Goal: Task Accomplishment & Management: Manage account settings

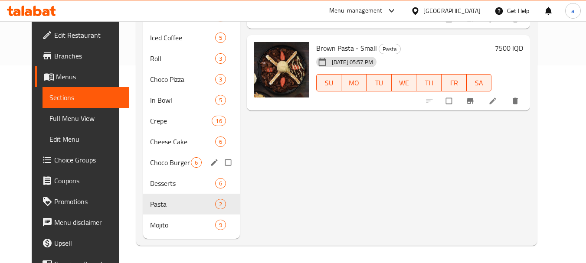
scroll to position [111, 0]
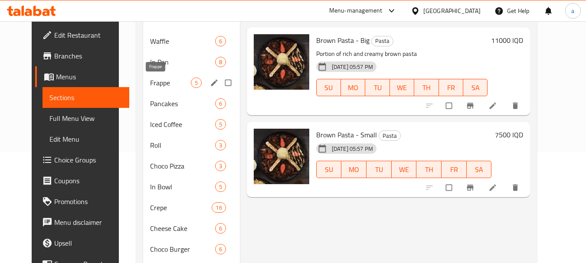
click at [169, 79] on span "Frappe" at bounding box center [170, 83] width 41 height 10
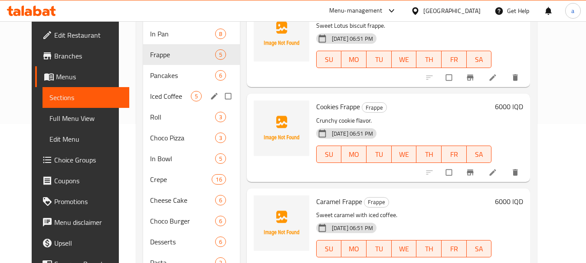
scroll to position [111, 0]
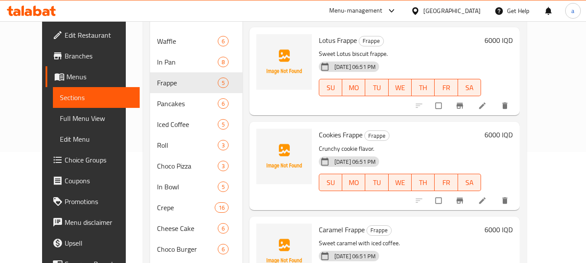
click at [486, 103] on icon at bounding box center [482, 105] width 9 height 9
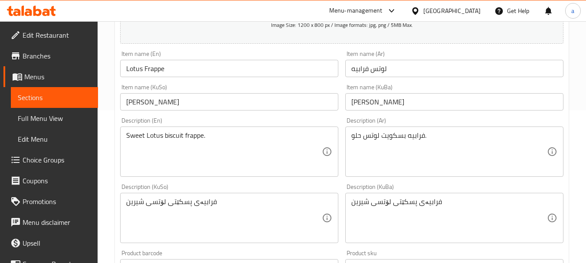
scroll to position [173, 0]
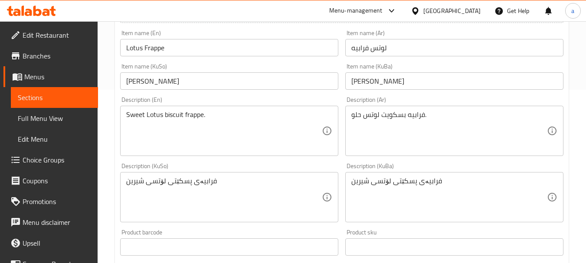
click at [78, 93] on span "Sections" at bounding box center [54, 97] width 73 height 10
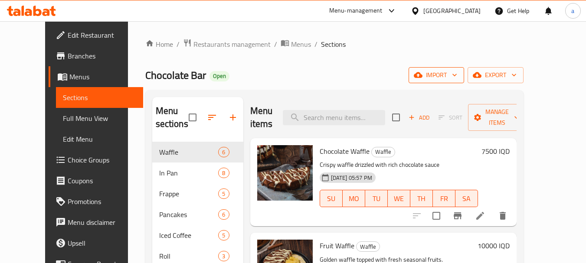
click at [464, 68] on button "import" at bounding box center [435, 75] width 55 height 16
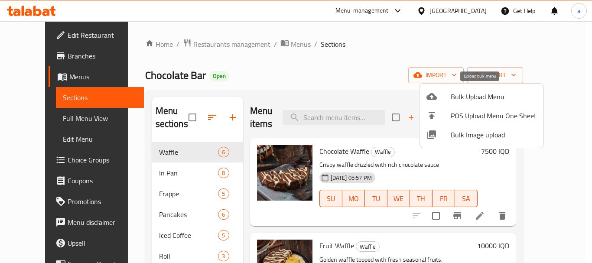
click at [463, 99] on span "Bulk Upload Menu" at bounding box center [494, 96] width 86 height 10
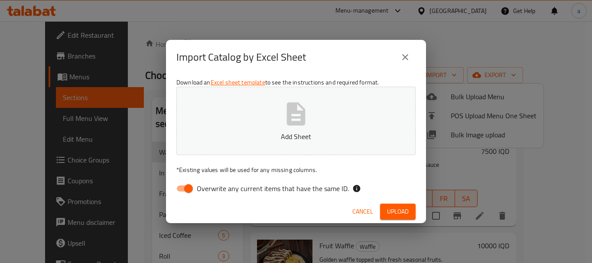
click at [186, 185] on input "Overwrite any current items that have the same ID." at bounding box center [188, 188] width 49 height 16
checkbox input "false"
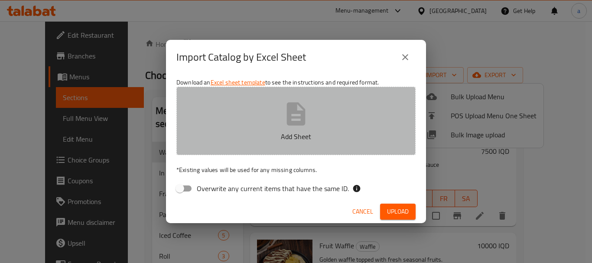
click at [277, 109] on button "Add Sheet" at bounding box center [295, 121] width 239 height 68
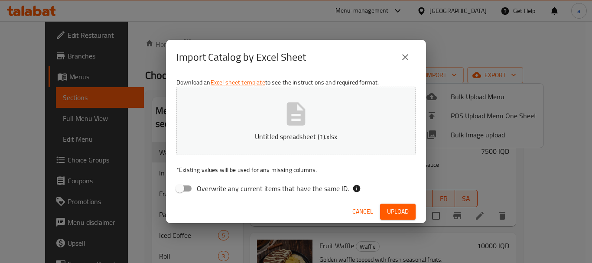
click at [393, 206] on span "Upload" at bounding box center [398, 211] width 22 height 11
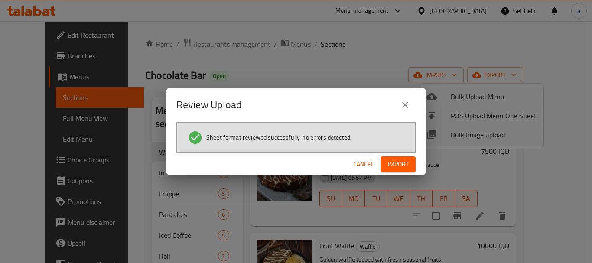
click at [400, 160] on span "Import" at bounding box center [398, 164] width 21 height 11
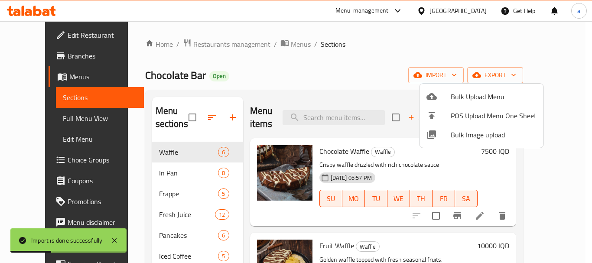
click at [158, 216] on div at bounding box center [296, 131] width 592 height 263
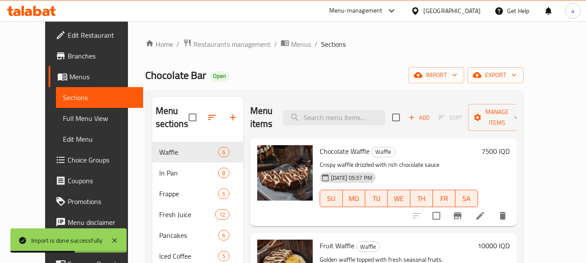
click at [63, 120] on span "Full Menu View" at bounding box center [99, 118] width 73 height 10
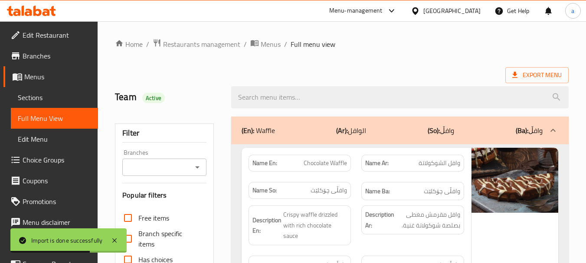
click at [204, 166] on div "Branches" at bounding box center [164, 167] width 84 height 17
click at [193, 167] on icon "Open" at bounding box center [197, 167] width 10 height 10
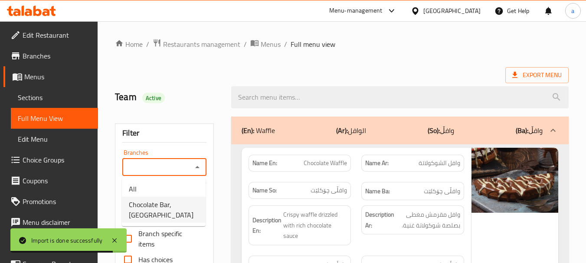
click at [186, 208] on span "Chocolate Bar, [GEOGRAPHIC_DATA]" at bounding box center [164, 209] width 70 height 21
type input "Chocolate Bar, [GEOGRAPHIC_DATA]"
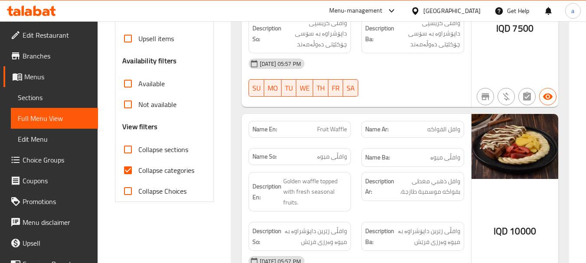
scroll to position [260, 0]
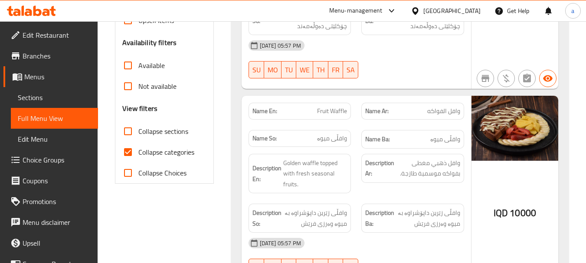
click at [167, 152] on span "Collapse categories" at bounding box center [166, 152] width 56 height 10
click at [138, 152] on input "Collapse categories" at bounding box center [127, 152] width 21 height 21
checkbox input "false"
click at [167, 131] on span "Collapse sections" at bounding box center [163, 131] width 50 height 10
click at [138, 131] on input "Collapse sections" at bounding box center [127, 131] width 21 height 21
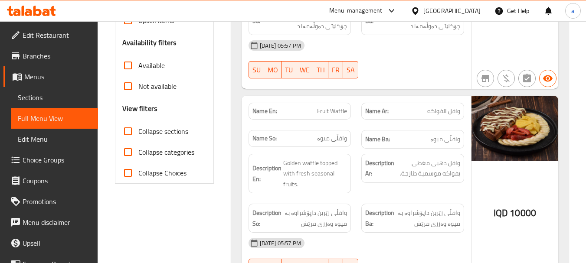
checkbox input "true"
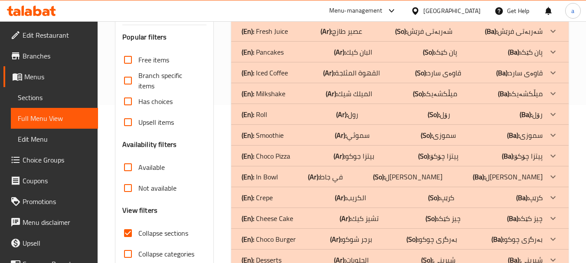
scroll to position [138, 0]
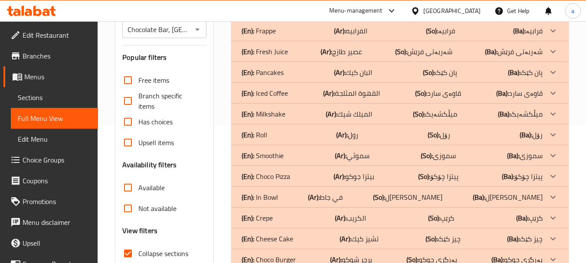
click at [275, 154] on p "(En): Smoothie" at bounding box center [262, 155] width 42 height 10
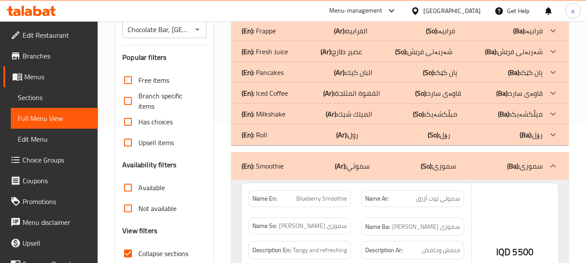
click at [286, 109] on div "(En): Milkshake (Ar): الميلك شيك (So): میڵکشەیک (Ba): میڵکشەیک" at bounding box center [391, 114] width 301 height 10
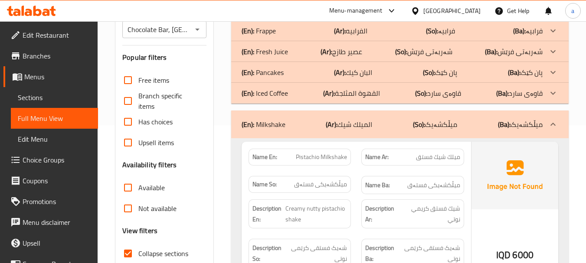
click at [292, 52] on div "(En): Fresh Juice (Ar): عصير طازج (So): شەربەتی فرێش (Ba): شەربەتی فرێش" at bounding box center [391, 51] width 301 height 10
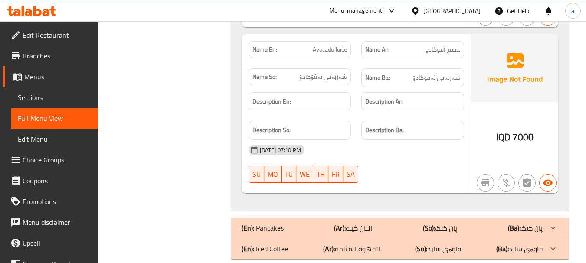
scroll to position [2218, 0]
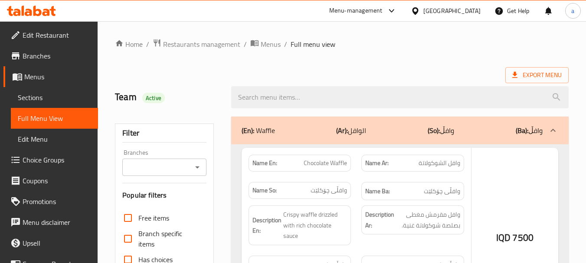
click at [198, 165] on div at bounding box center [293, 131] width 586 height 263
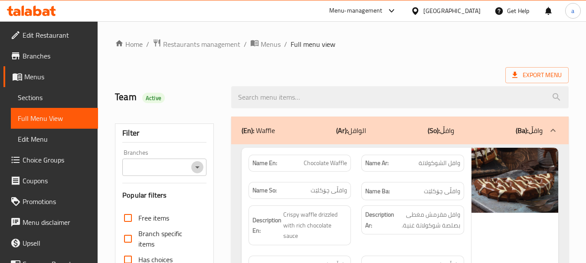
click at [196, 166] on icon "Open" at bounding box center [197, 167] width 10 height 10
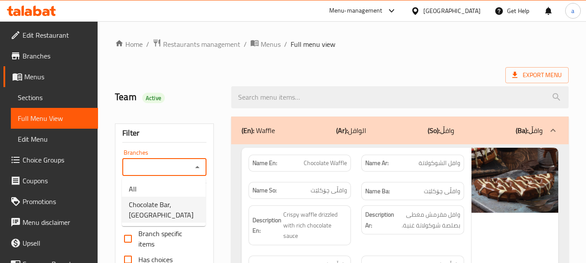
click at [185, 200] on span "Chocolate Bar, [GEOGRAPHIC_DATA]" at bounding box center [164, 209] width 70 height 21
type input "Chocolate Bar, [GEOGRAPHIC_DATA]"
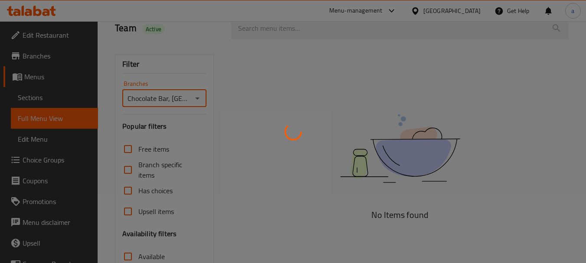
scroll to position [172, 0]
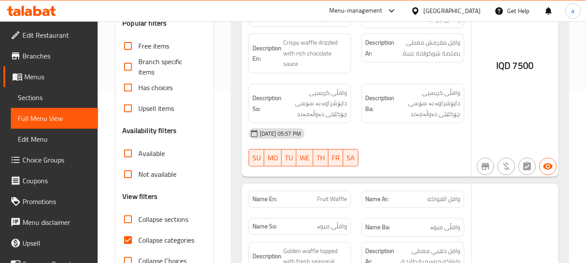
click at [167, 237] on div at bounding box center [293, 131] width 586 height 263
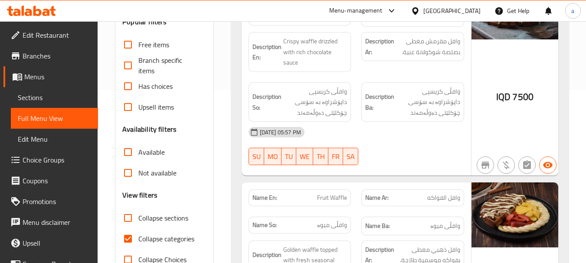
click at [170, 215] on span "Collapse sections" at bounding box center [163, 218] width 50 height 10
click at [138, 215] on input "Collapse sections" at bounding box center [127, 218] width 21 height 21
checkbox input "true"
click at [173, 231] on label "Collapse categories" at bounding box center [155, 238] width 77 height 21
click at [138, 231] on input "Collapse categories" at bounding box center [127, 238] width 21 height 21
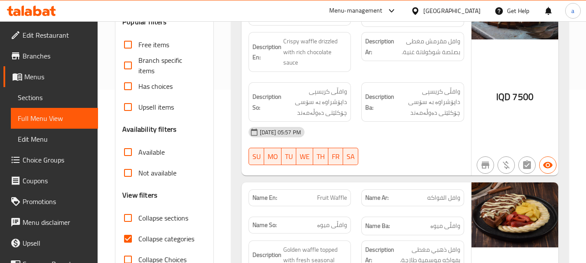
checkbox input "false"
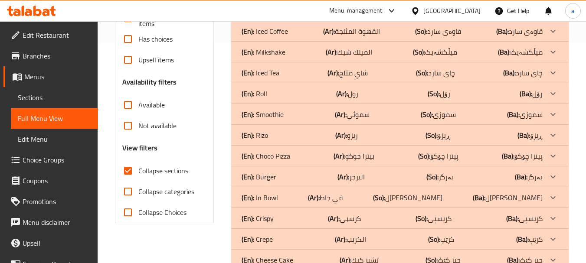
scroll to position [215, 0]
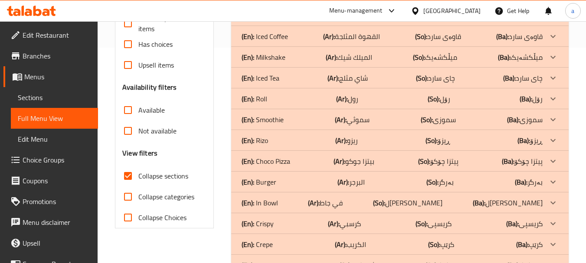
click at [301, 115] on div "(En): Smoothie (Ar): سموثي (So): سموزی (Ba): سموزی" at bounding box center [391, 119] width 301 height 10
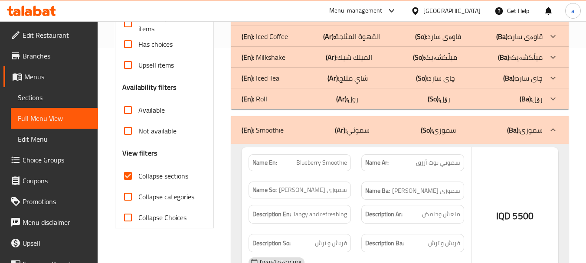
click at [298, 59] on div "(En): Milkshake (Ar): الميلك شيك (So): میڵکشەیک (Ba): میڵکشەیک" at bounding box center [391, 57] width 301 height 10
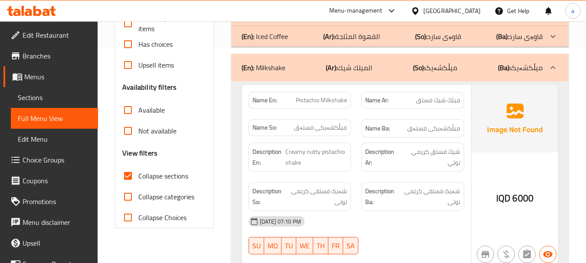
scroll to position [129, 0]
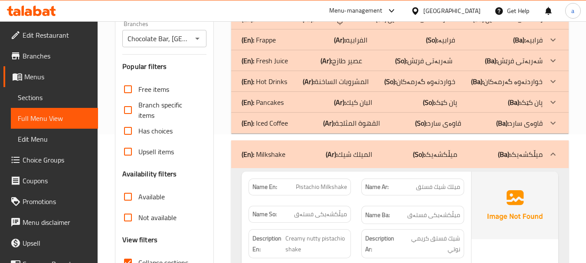
click at [284, 60] on p "(En): Fresh Juice" at bounding box center [264, 60] width 46 height 10
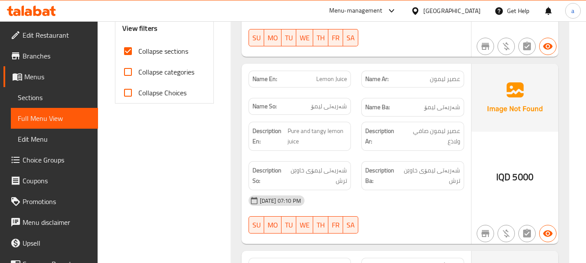
scroll to position [331, 0]
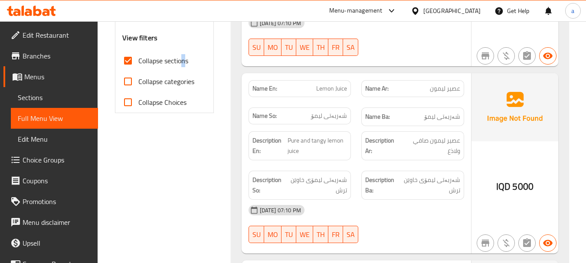
click at [183, 60] on span "Collapse sections" at bounding box center [163, 60] width 50 height 10
click at [123, 60] on input "Collapse sections" at bounding box center [127, 60] width 21 height 21
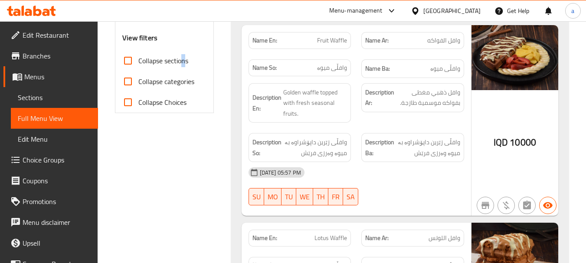
click at [125, 60] on input "Collapse sections" at bounding box center [127, 60] width 21 height 21
checkbox input "true"
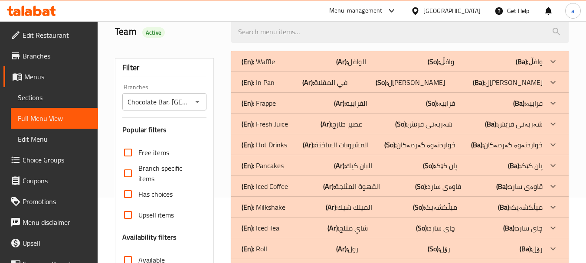
scroll to position [33, 0]
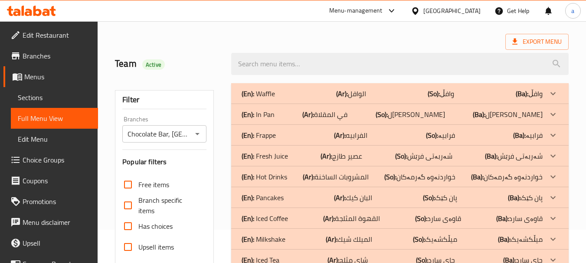
click at [48, 13] on icon at bounding box center [45, 12] width 7 height 7
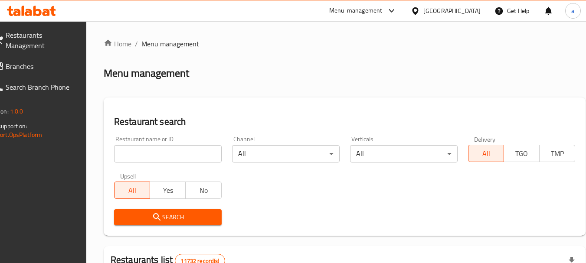
scroll to position [33, 0]
